Goal: Task Accomplishment & Management: Use online tool/utility

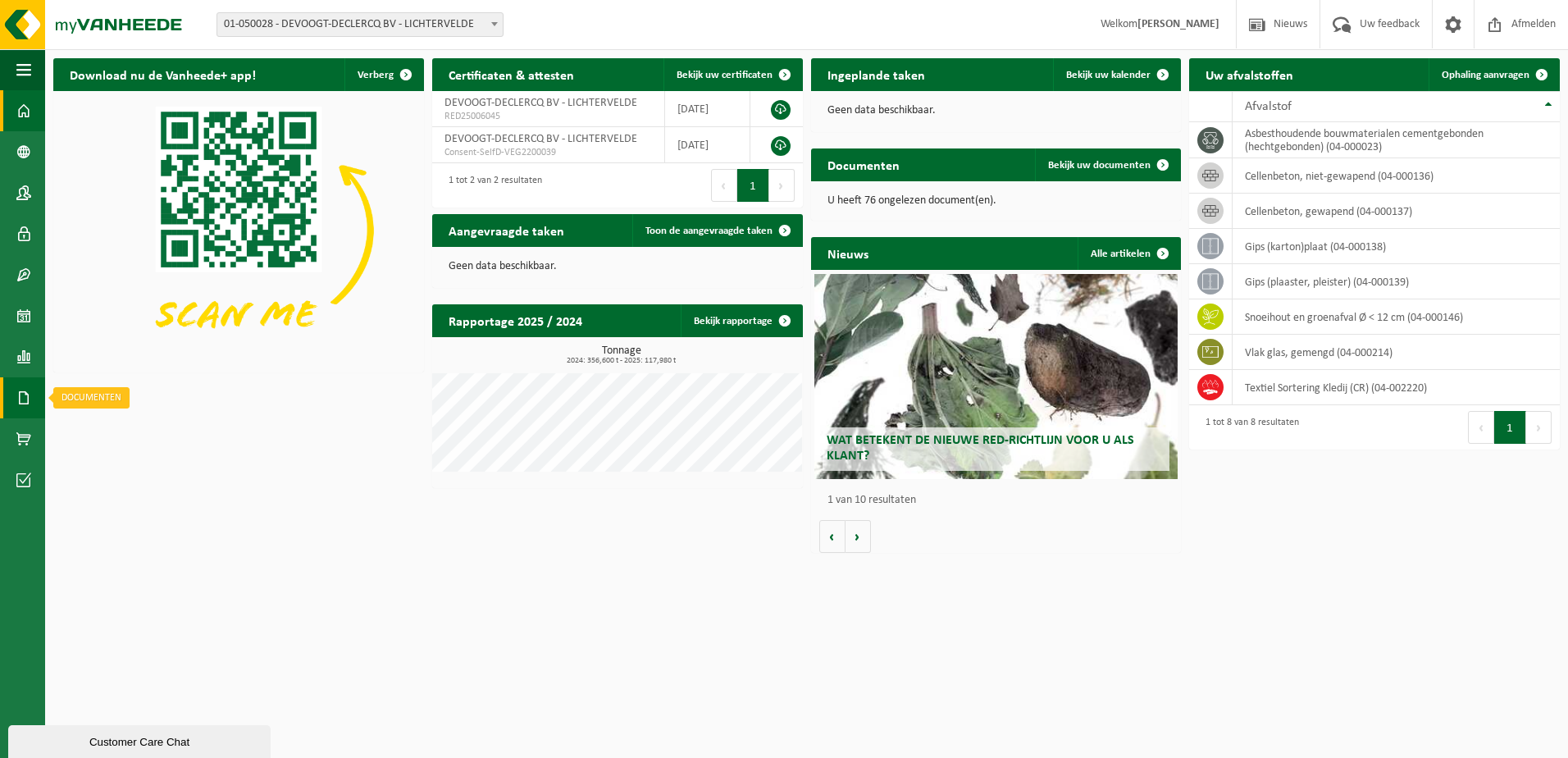
click at [33, 398] on link "Documenten" at bounding box center [23, 397] width 46 height 41
click at [120, 429] on span "Documenten" at bounding box center [126, 433] width 61 height 31
click at [21, 392] on span at bounding box center [24, 397] width 15 height 41
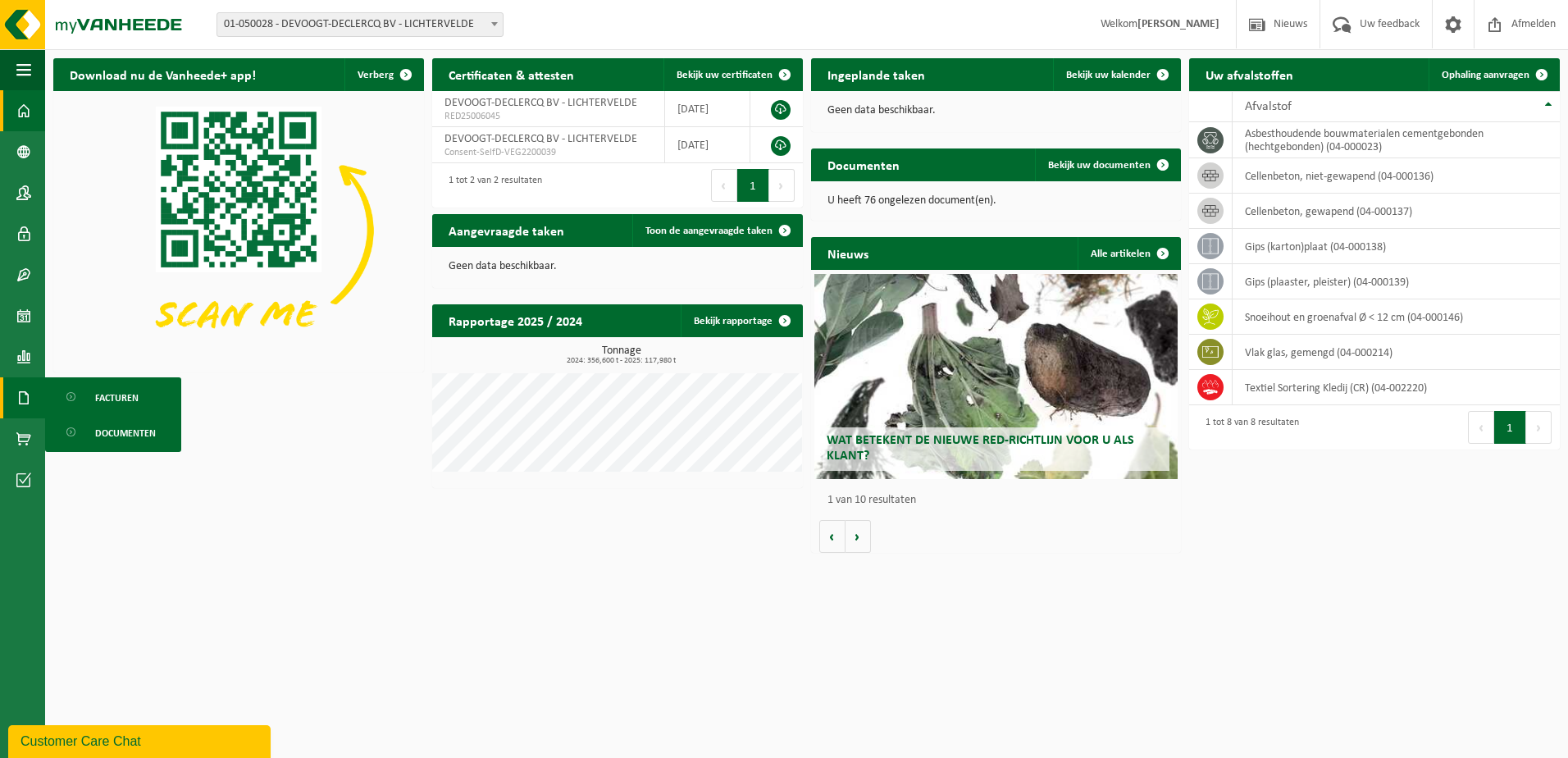
click at [261, 450] on div "Download nu de Vanheede+ app! Verberg Certificaten & attesten Bekijk uw certifi…" at bounding box center [806, 305] width 1514 height 510
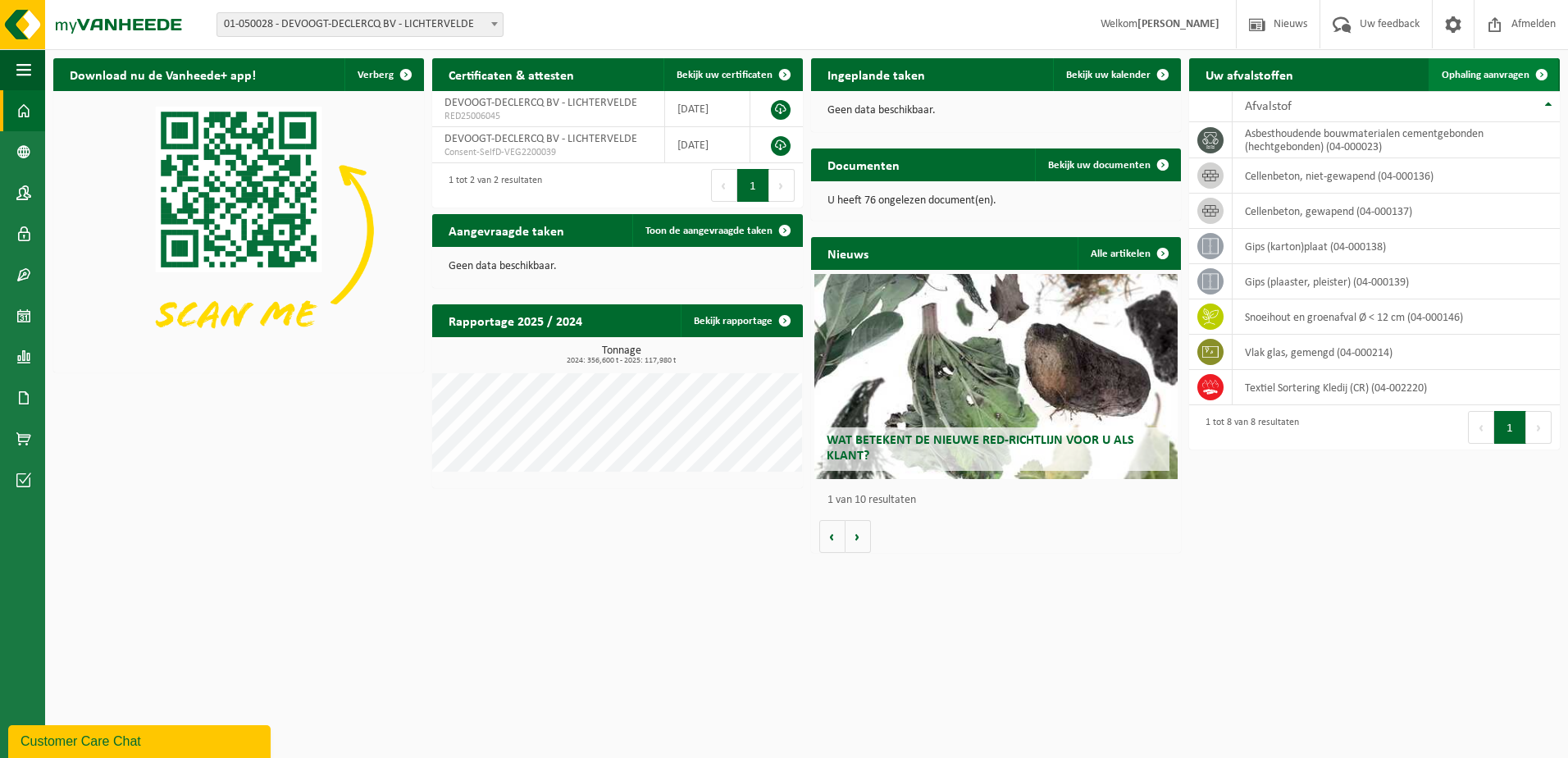
click at [1492, 76] on span "Ophaling aanvragen" at bounding box center [1485, 76] width 87 height 11
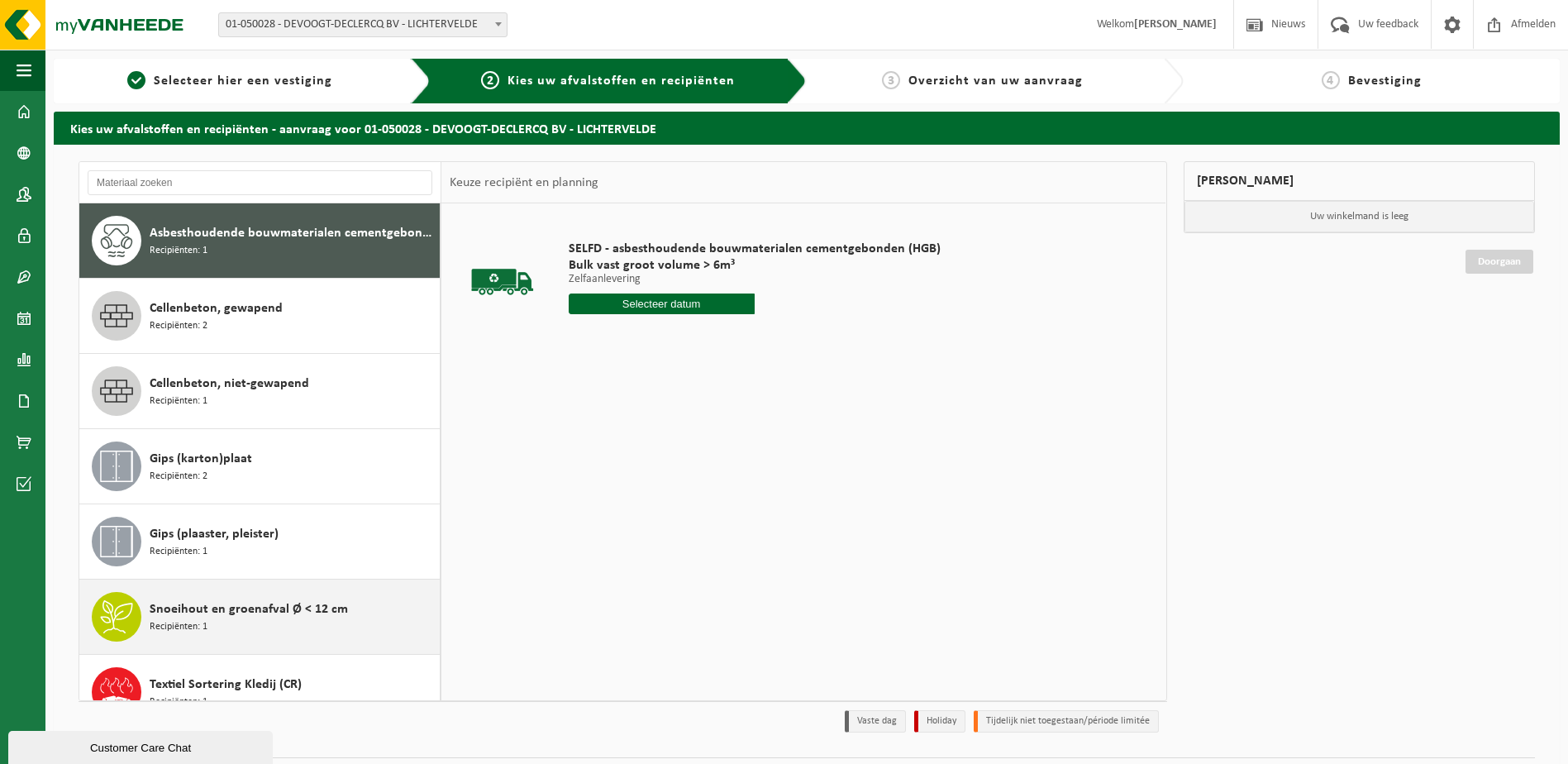
click at [242, 625] on div "Snoeihout en groenafval Ø < 12 cm Recipiënten: 1" at bounding box center [293, 616] width 286 height 50
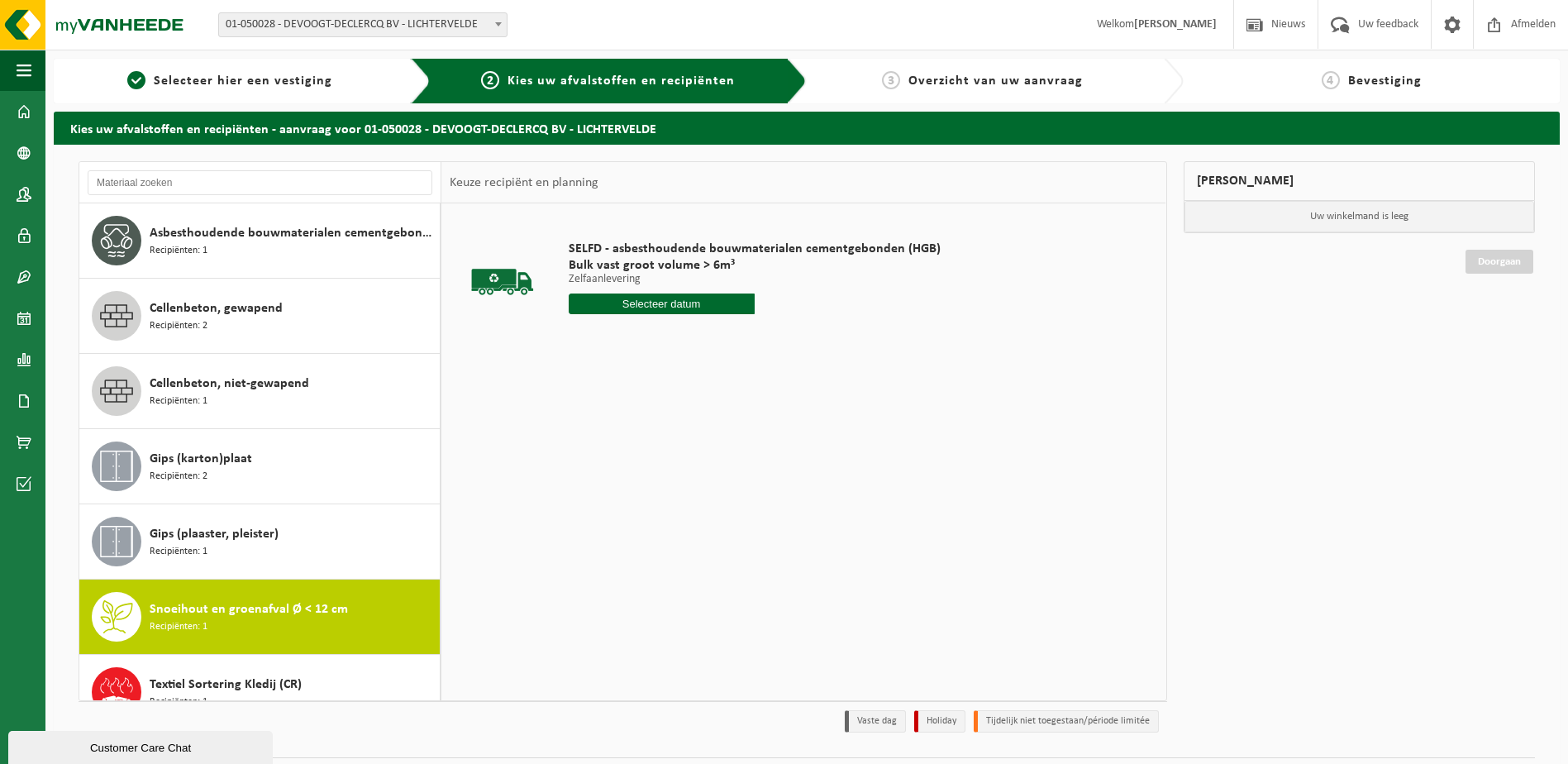
scroll to position [105, 0]
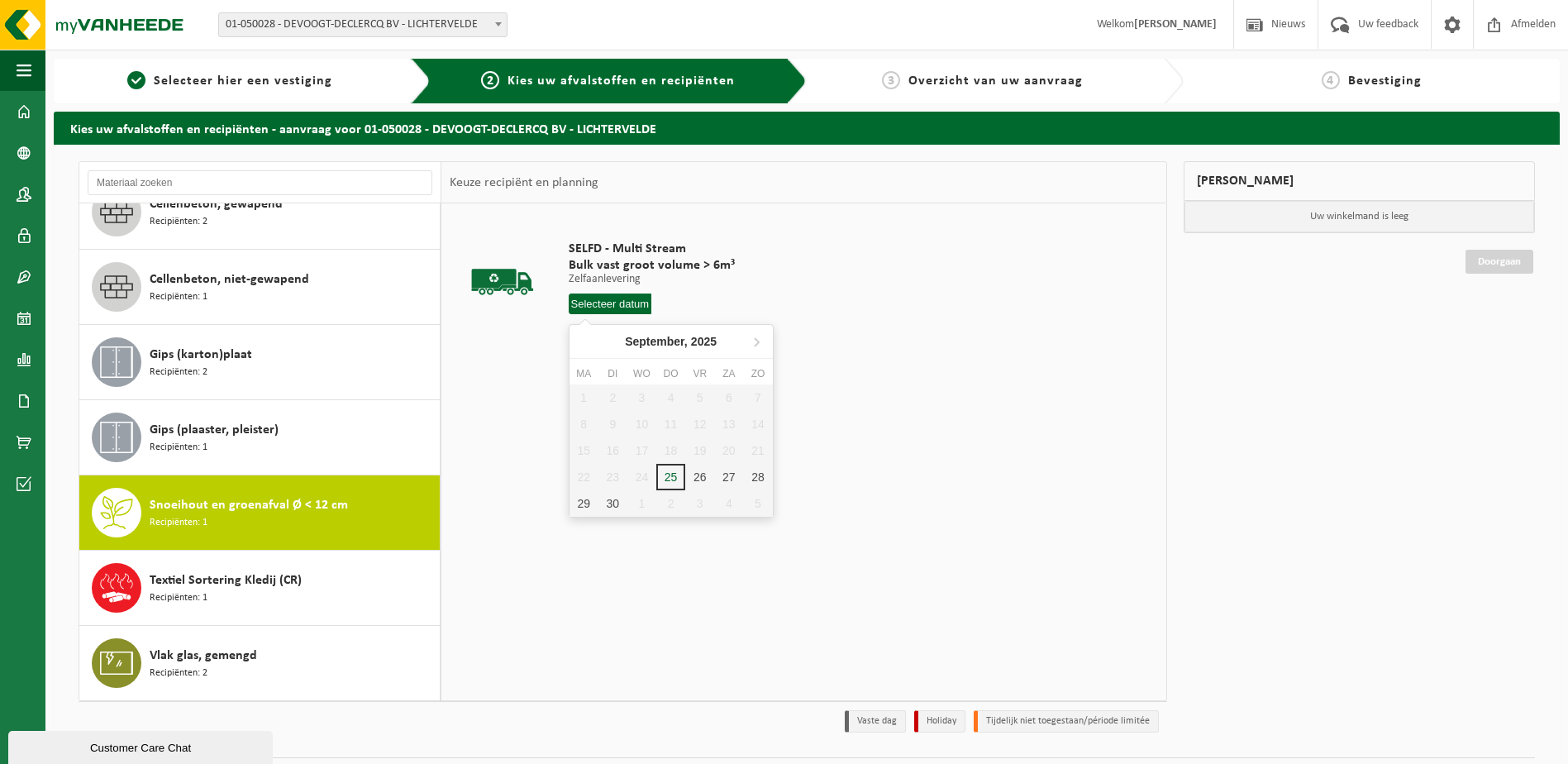
click at [617, 303] on input "text" at bounding box center [610, 304] width 83 height 21
click at [698, 472] on div "26" at bounding box center [700, 476] width 29 height 27
type input "Van 2025-09-26"
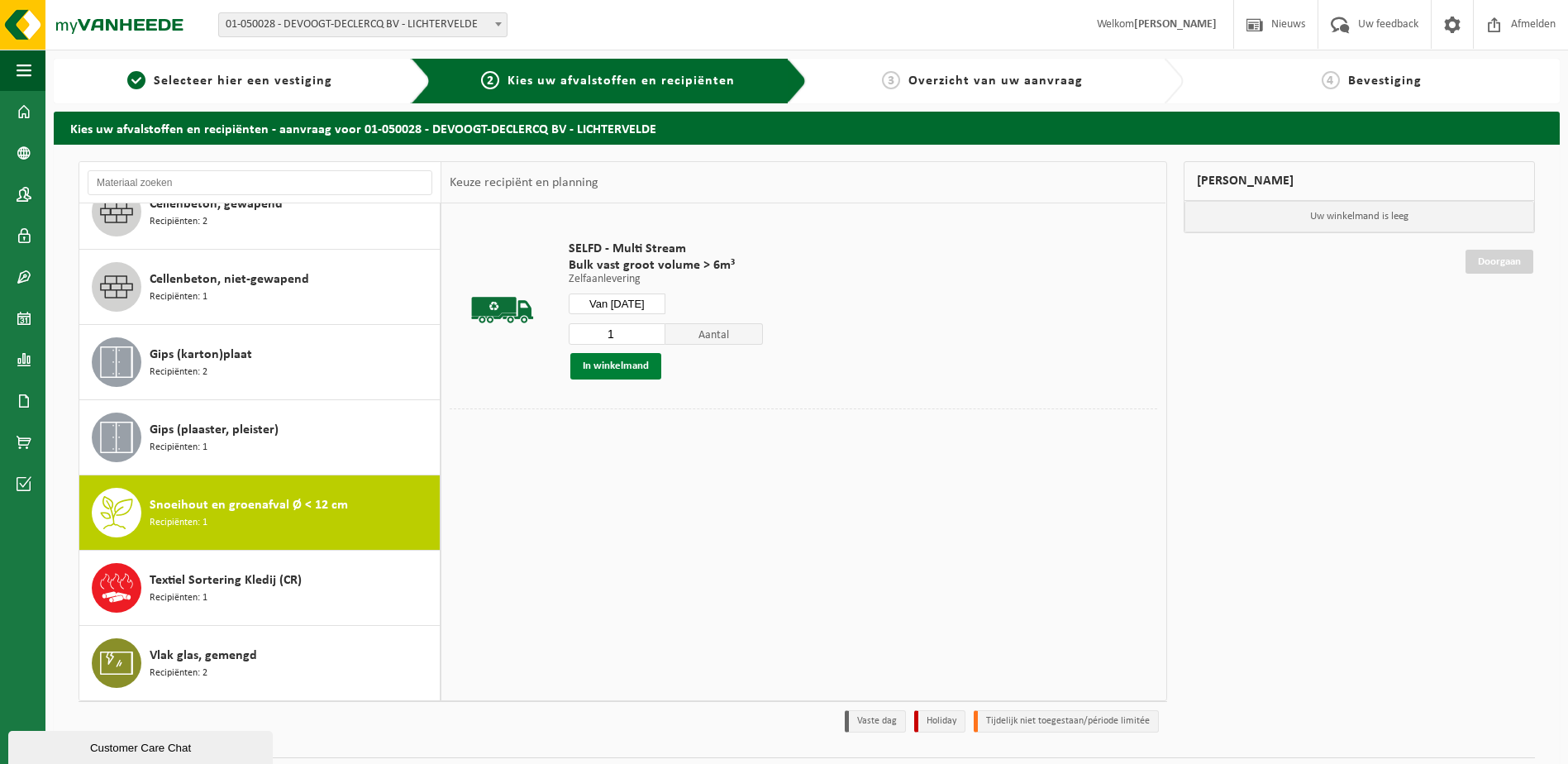
click at [637, 371] on button "In winkelmand" at bounding box center [616, 366] width 91 height 27
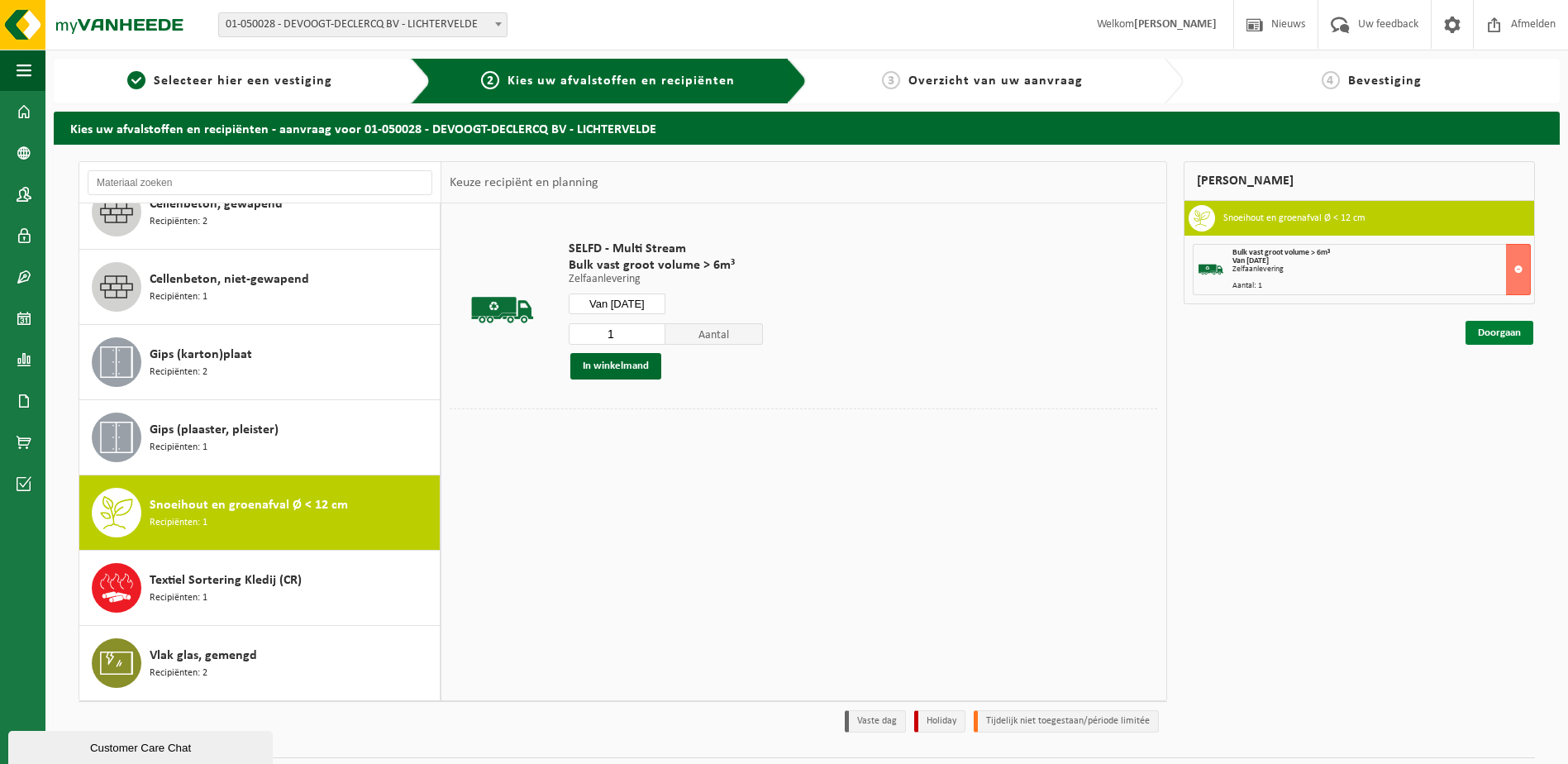
click at [1502, 333] on link "Doorgaan" at bounding box center [1500, 333] width 68 height 24
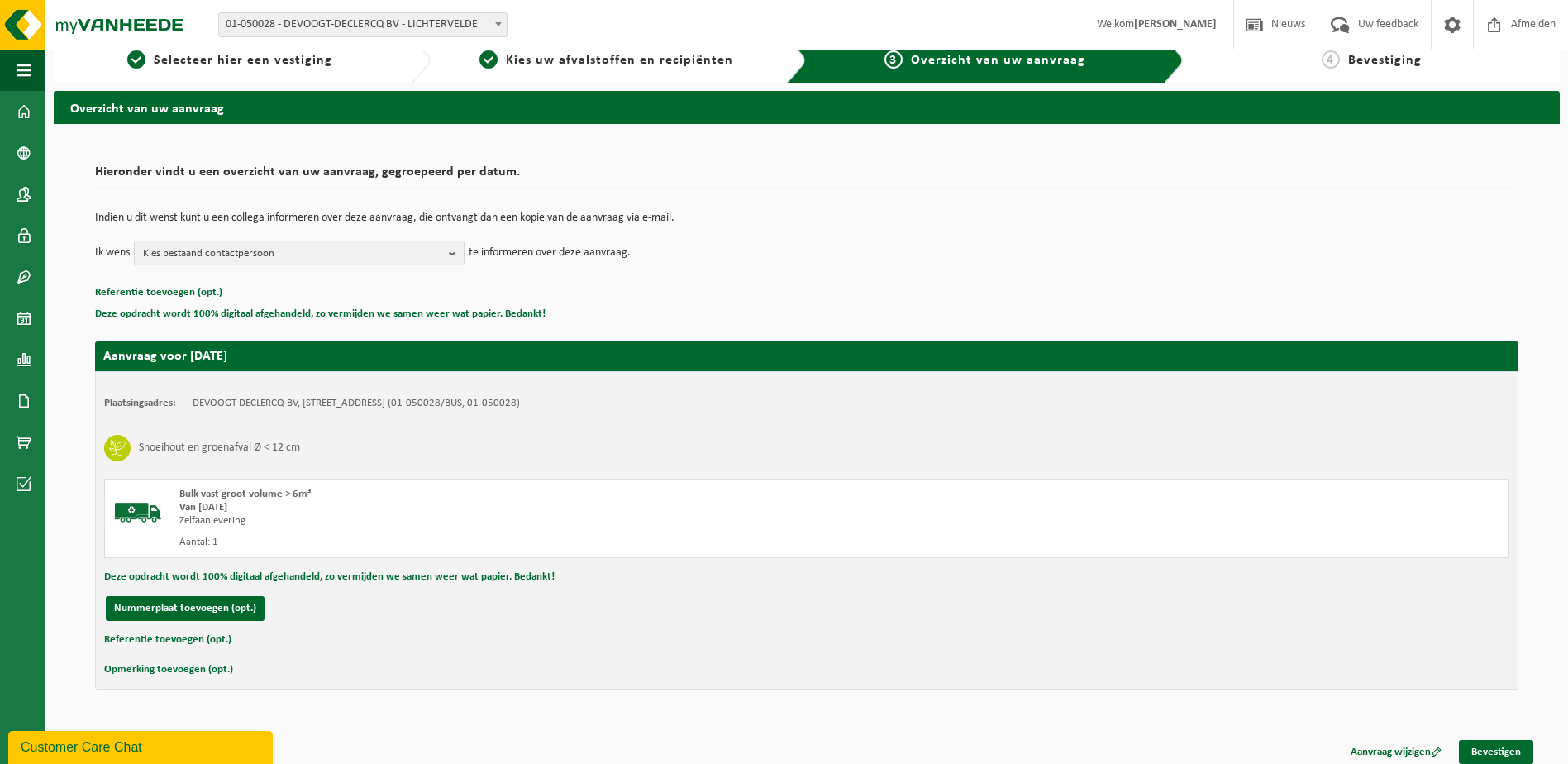
scroll to position [29, 0]
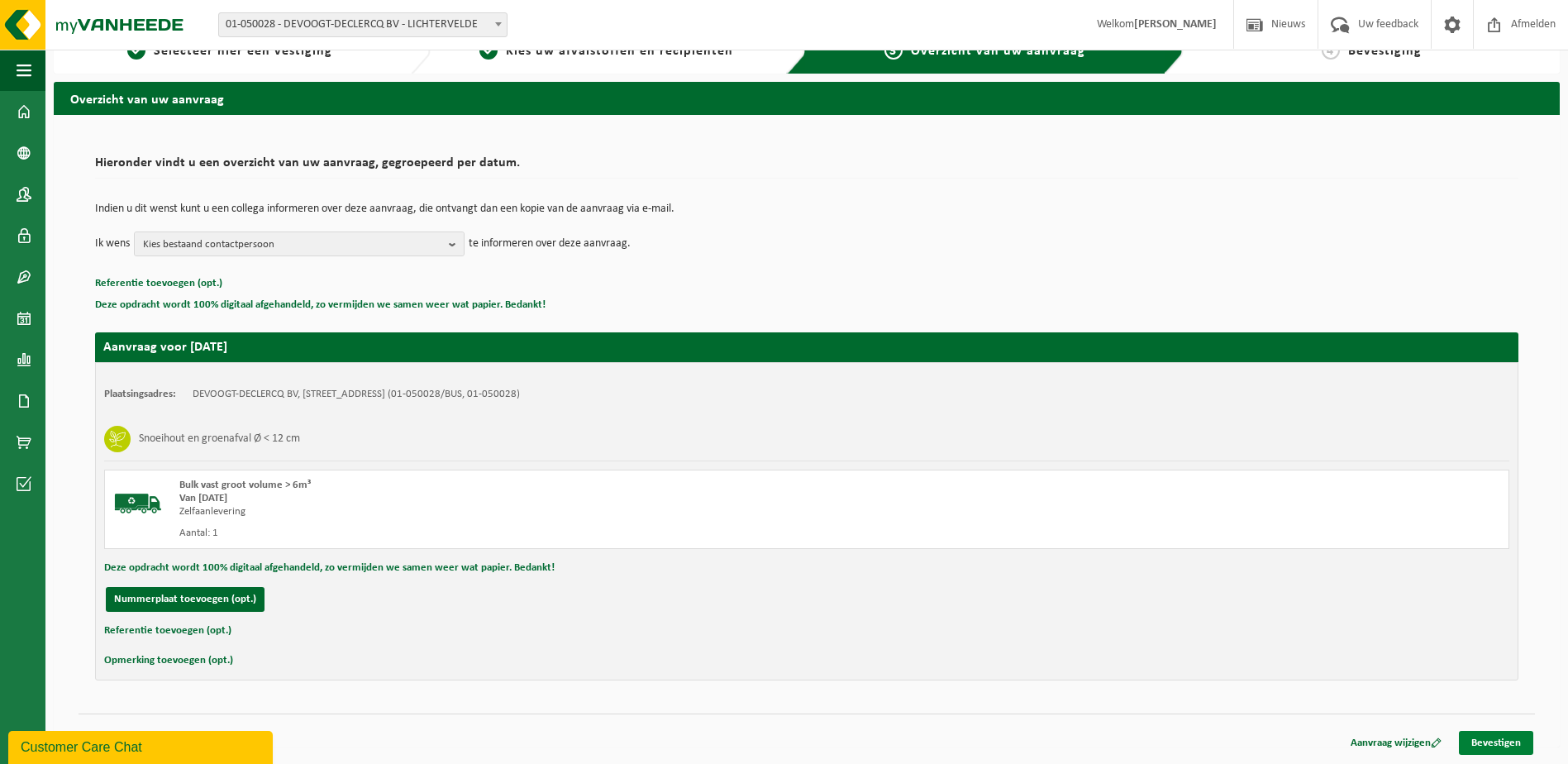
click at [1486, 744] on link "Bevestigen" at bounding box center [1496, 743] width 74 height 24
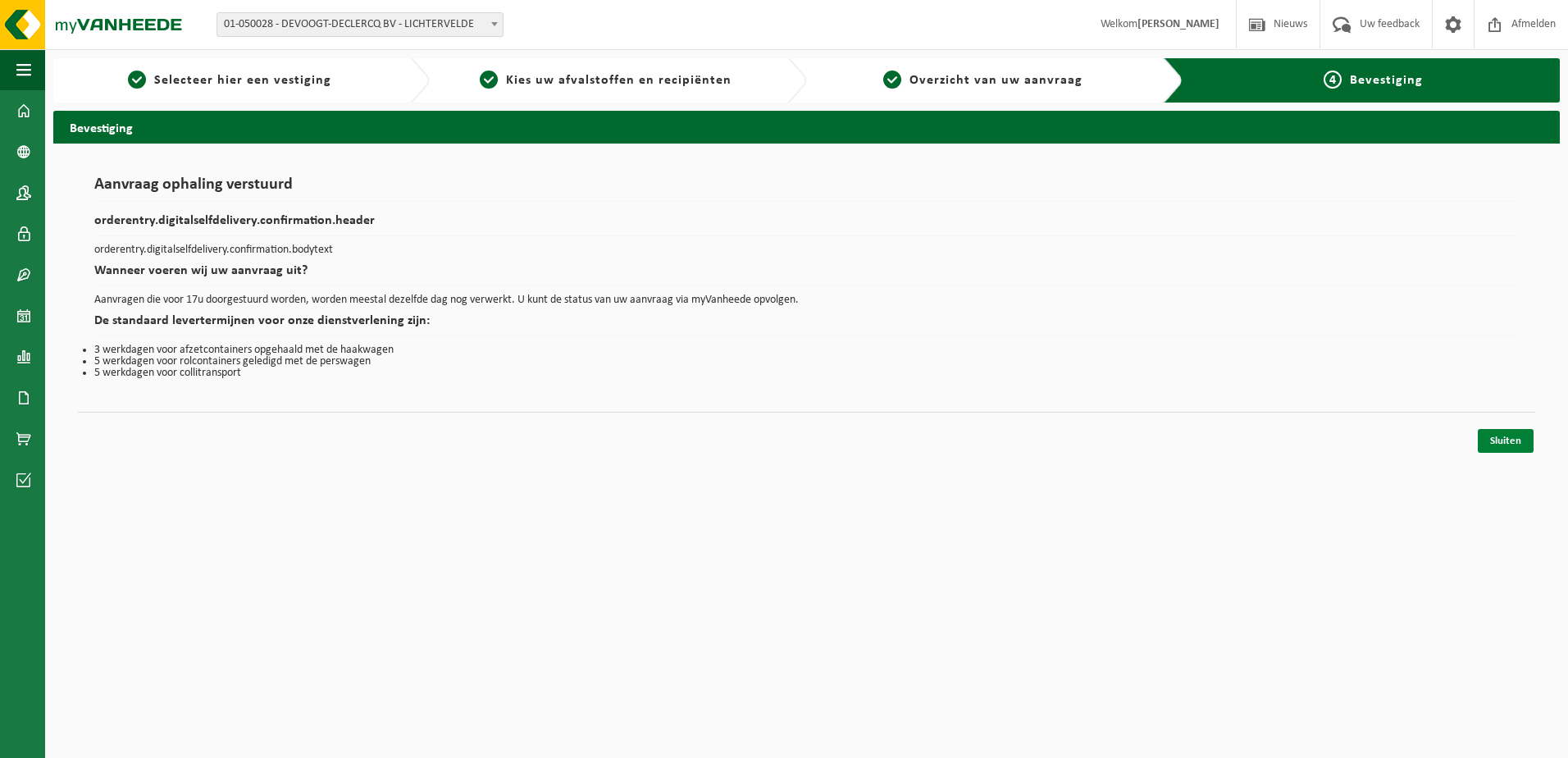
click at [1519, 440] on link "Sluiten" at bounding box center [1505, 440] width 56 height 24
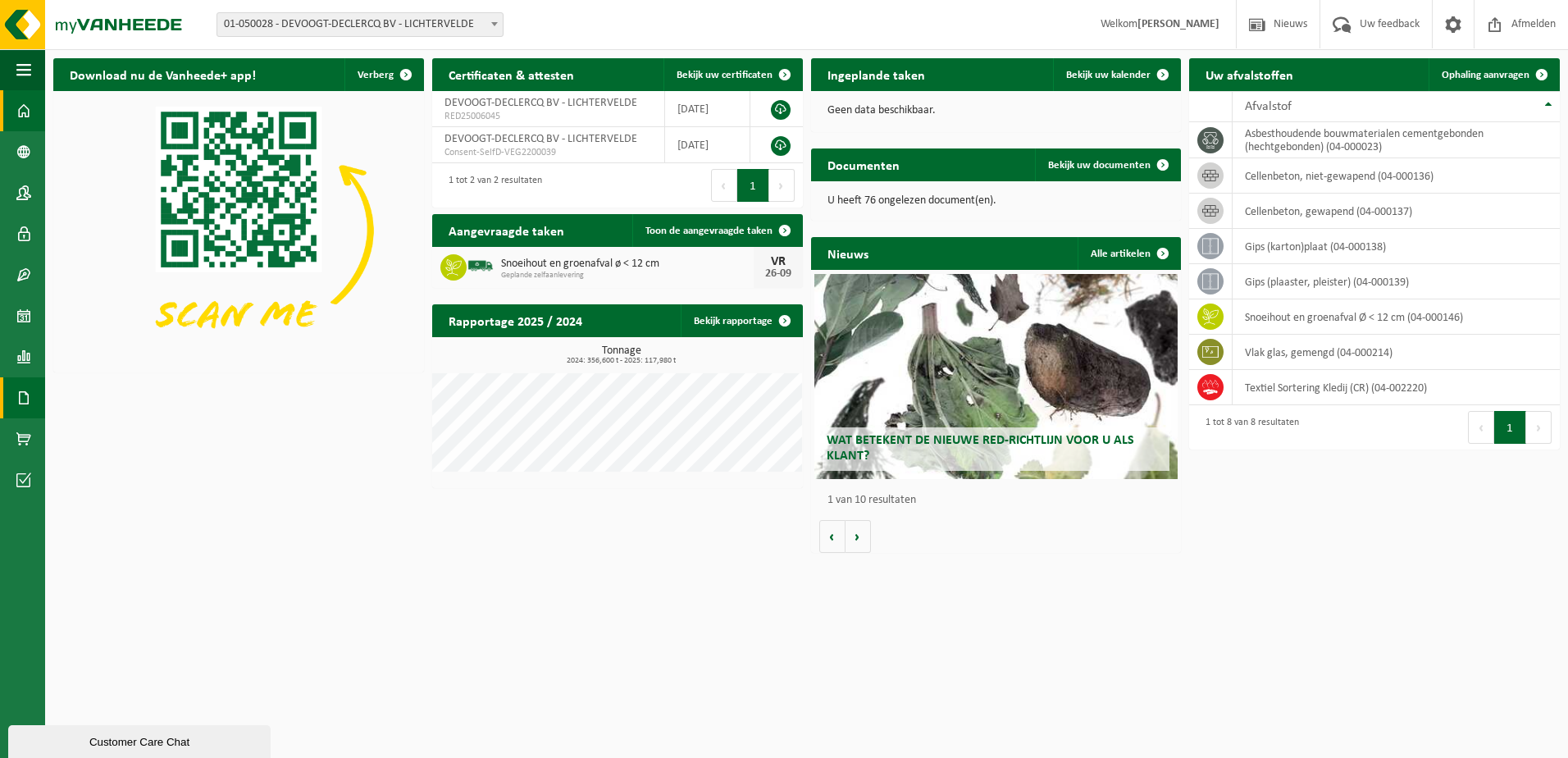
click at [41, 394] on link "Documenten" at bounding box center [23, 397] width 46 height 41
click at [111, 431] on span "Documenten" at bounding box center [126, 433] width 61 height 31
